Goal: Find specific page/section

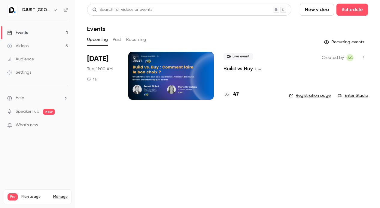
click at [239, 94] on div "47" at bounding box center [252, 94] width 56 height 8
click at [237, 94] on h4 "47" at bounding box center [236, 94] width 6 height 8
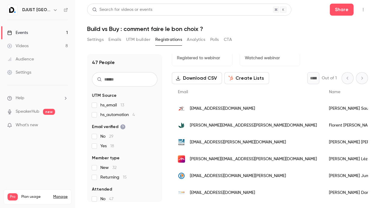
scroll to position [12, 0]
